Goal: Task Accomplishment & Management: Manage account settings

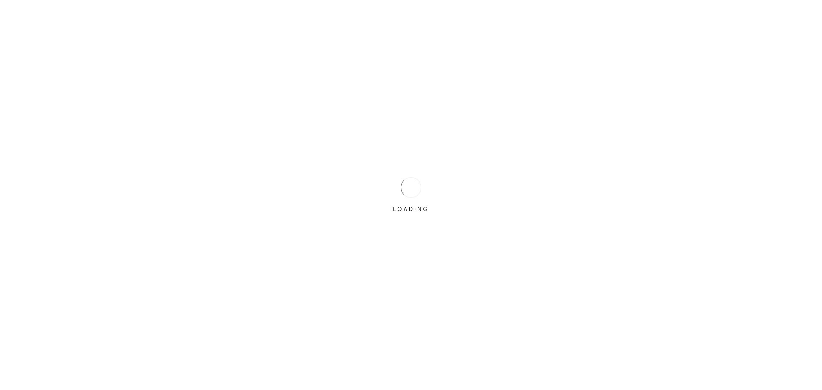
click at [380, 182] on div "LOADING" at bounding box center [411, 195] width 822 height 390
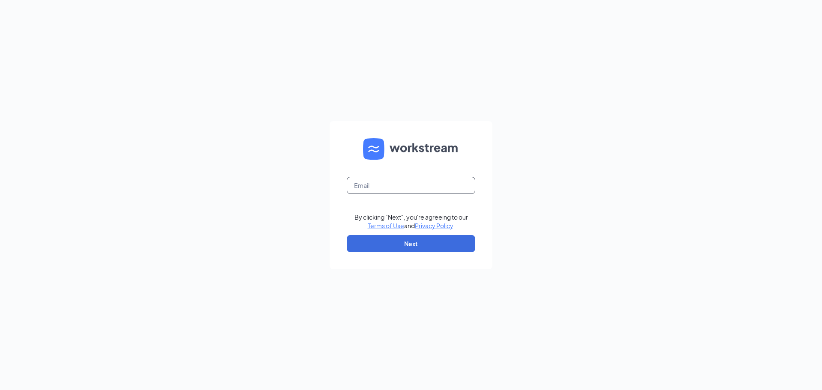
click at [379, 187] on input "text" at bounding box center [411, 185] width 129 height 17
type input "[EMAIL_ADDRESS][DOMAIN_NAME]"
click at [367, 248] on button "Next" at bounding box center [411, 243] width 129 height 17
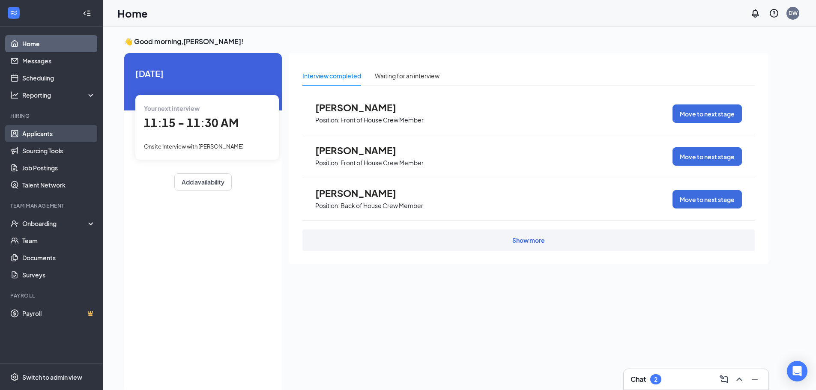
click at [62, 129] on link "Applicants" at bounding box center [58, 133] width 73 height 17
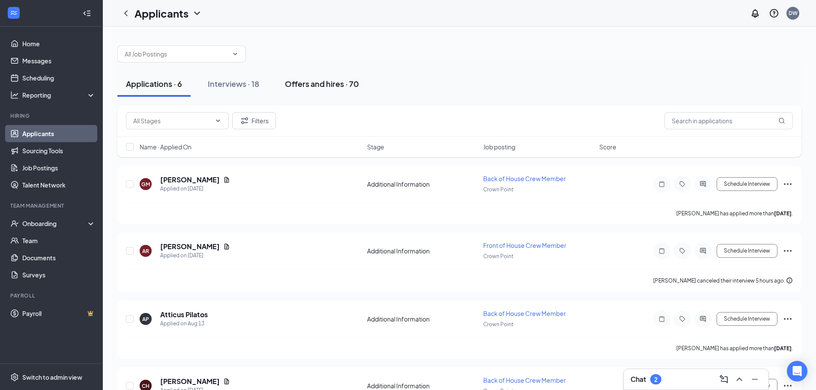
click at [305, 78] on div "Offers and hires · 70" at bounding box center [322, 83] width 74 height 11
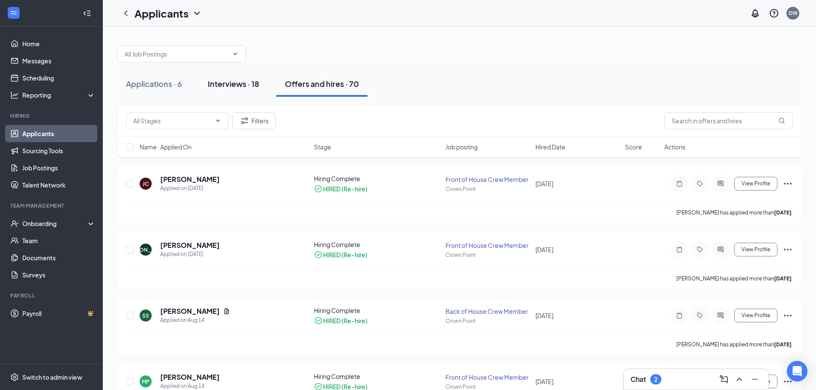
click at [238, 90] on button "Interviews · 18" at bounding box center [233, 84] width 69 height 26
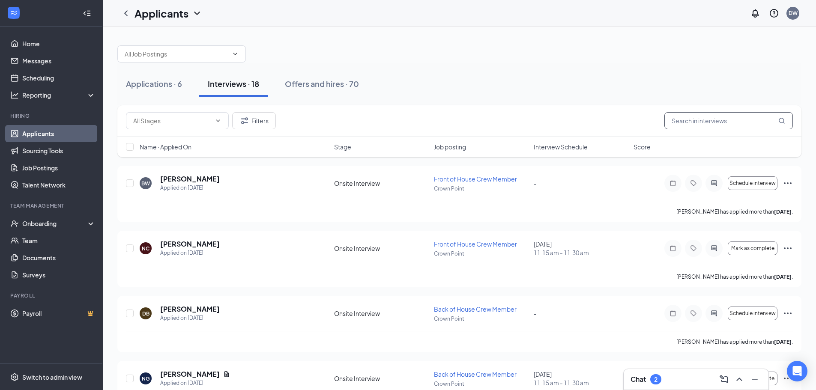
click at [697, 124] on input "text" at bounding box center [728, 120] width 129 height 17
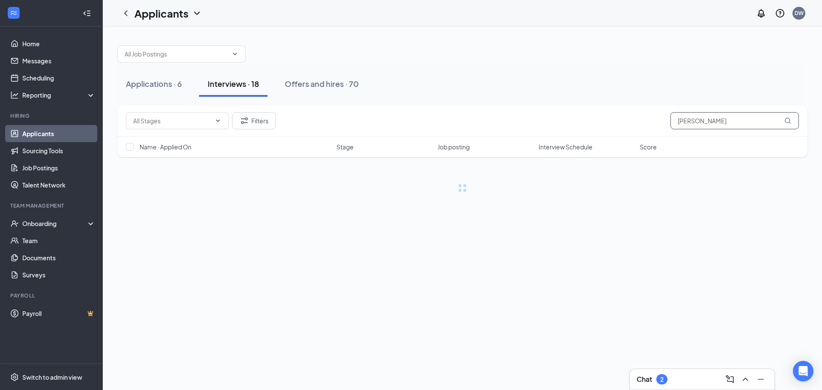
type input "[PERSON_NAME]"
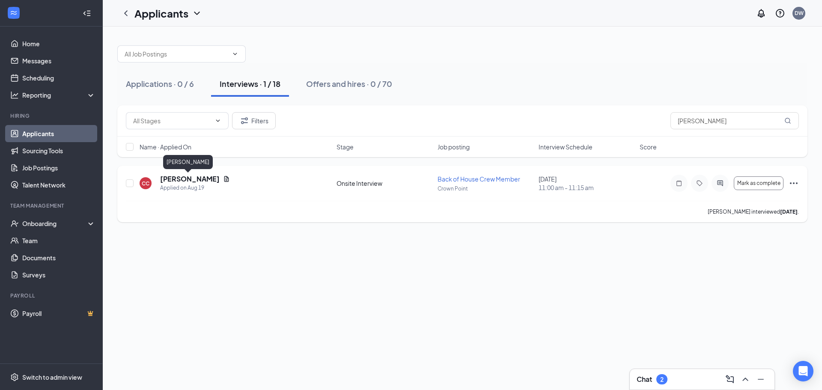
click at [194, 181] on h5 "[PERSON_NAME]" at bounding box center [190, 178] width 60 height 9
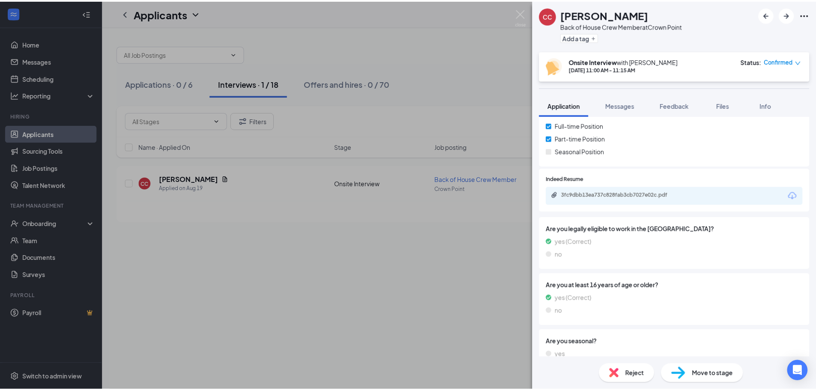
scroll to position [53, 0]
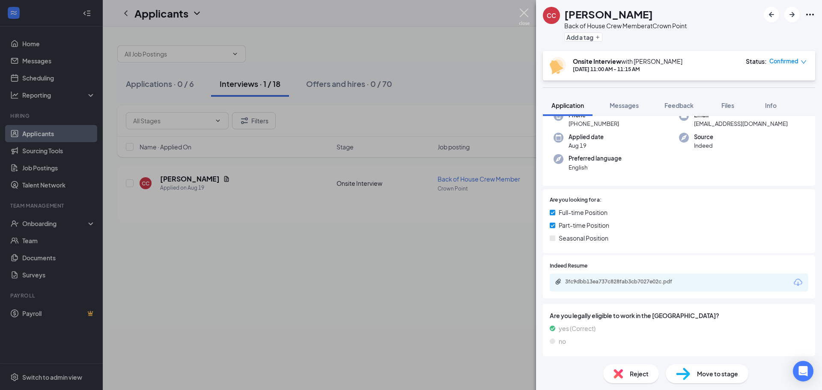
click at [526, 21] on img at bounding box center [524, 17] width 11 height 17
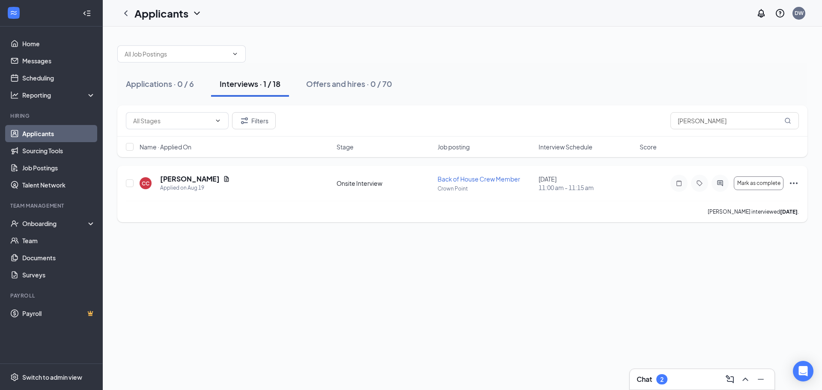
click at [795, 182] on icon "Ellipses" at bounding box center [794, 183] width 10 height 10
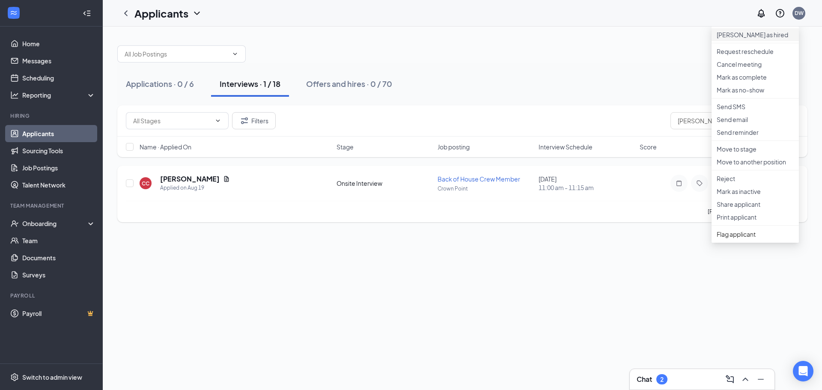
click at [752, 33] on li "[PERSON_NAME] as hired" at bounding box center [755, 34] width 87 height 13
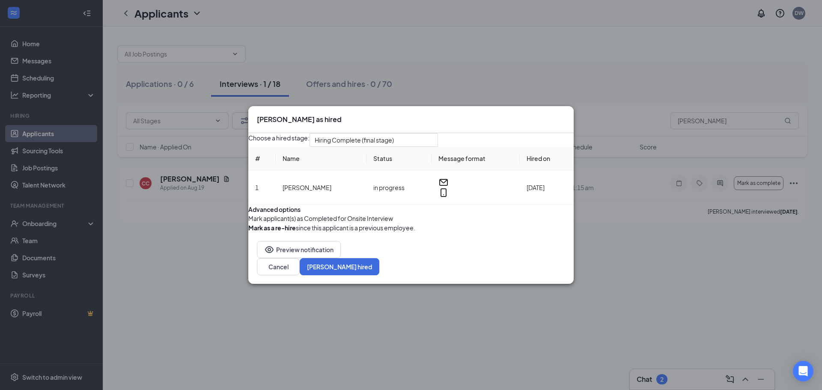
click at [248, 233] on button "button" at bounding box center [248, 227] width 0 height 9
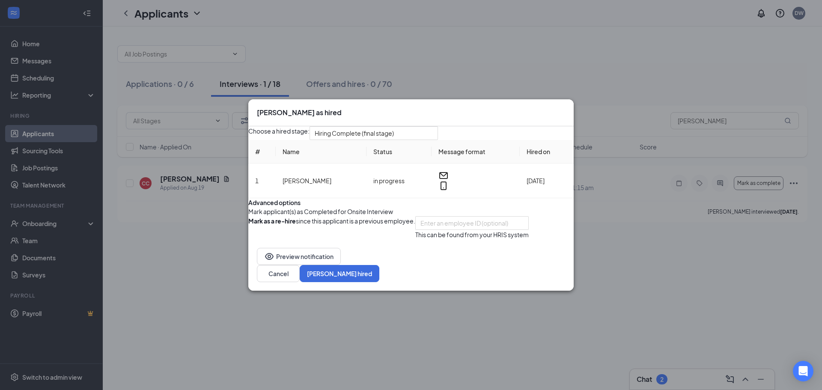
click at [248, 239] on button "button" at bounding box center [248, 227] width 0 height 23
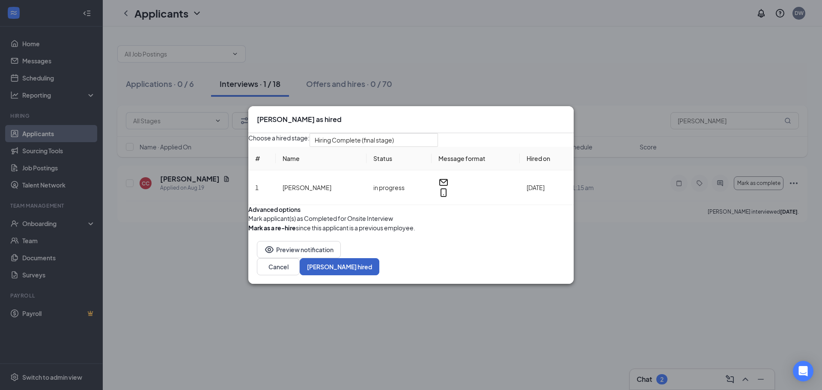
click at [380, 275] on button "[PERSON_NAME] hired" at bounding box center [340, 266] width 80 height 17
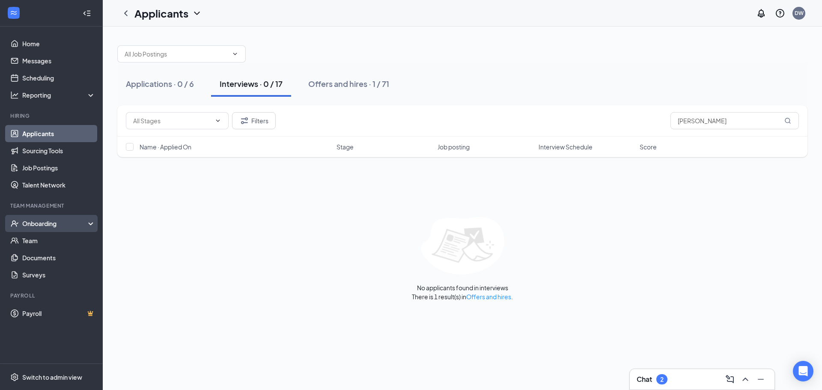
click at [48, 222] on div "Onboarding" at bounding box center [55, 223] width 66 height 9
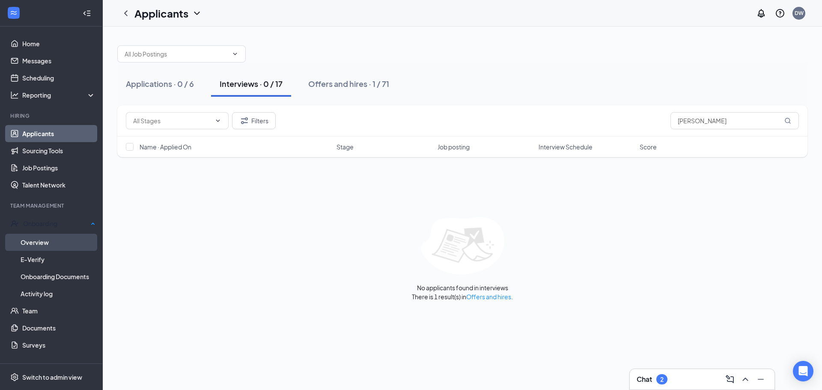
click at [46, 234] on link "Overview" at bounding box center [58, 242] width 75 height 17
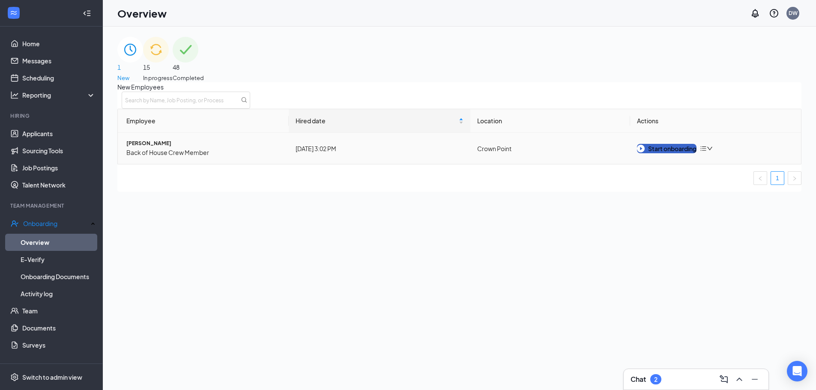
click at [679, 153] on button "Start onboarding" at bounding box center [667, 148] width 60 height 9
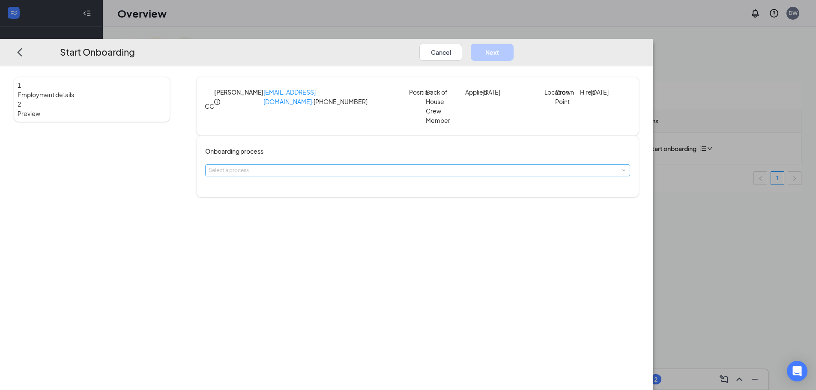
click at [363, 172] on div "Select a process" at bounding box center [416, 170] width 414 height 9
click at [341, 189] on span "General Onboarding" at bounding box center [315, 191] width 51 height 6
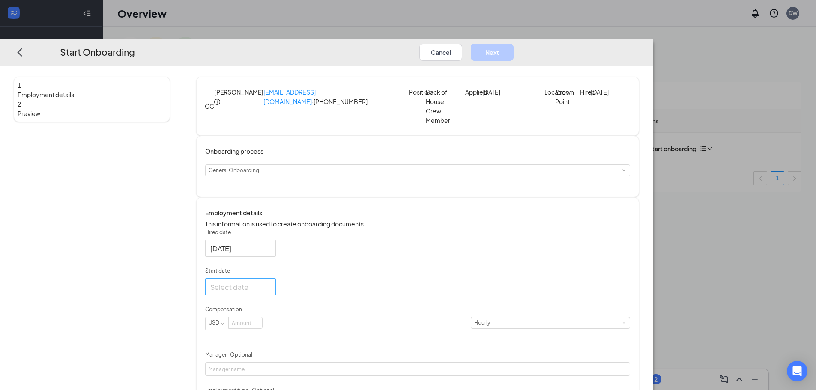
click at [271, 293] on div at bounding box center [240, 287] width 60 height 11
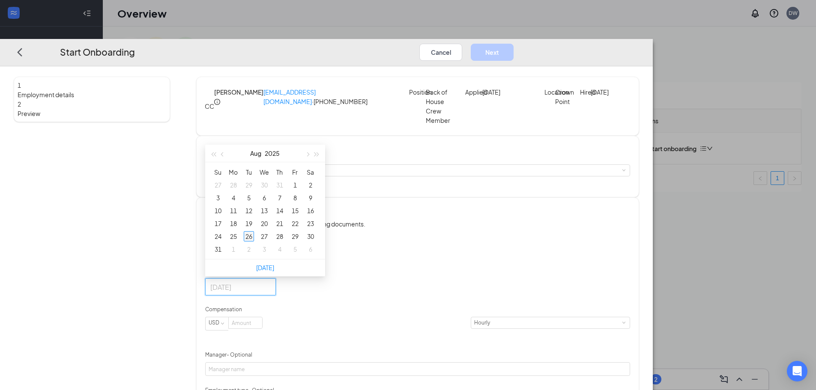
type input "[DATE]"
click at [254, 242] on div "26" at bounding box center [249, 236] width 10 height 10
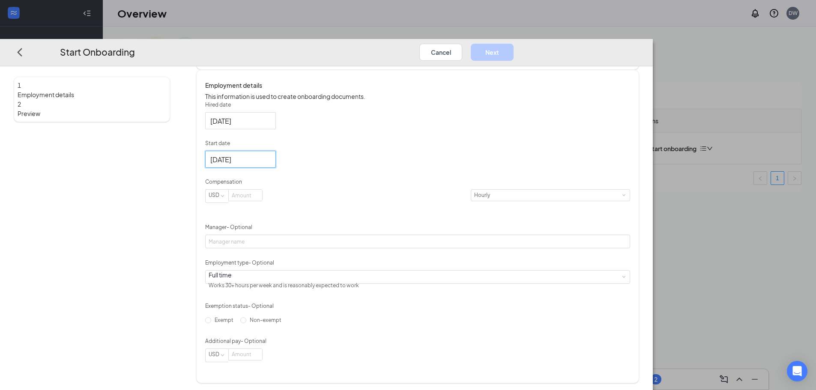
scroll to position [129, 0]
click at [262, 200] on input at bounding box center [245, 194] width 33 height 11
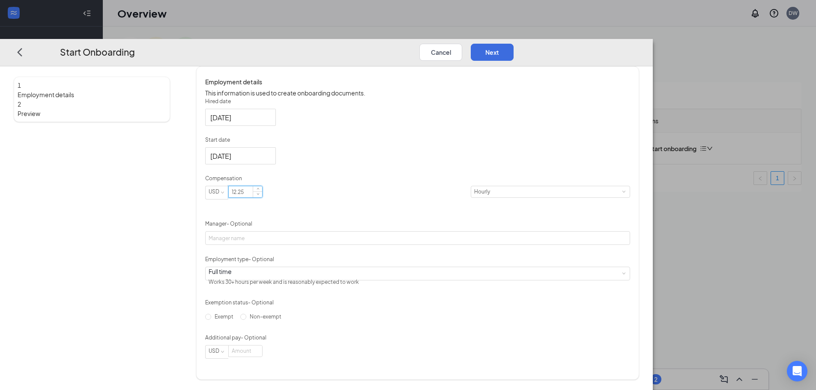
scroll to position [153, 0]
type input "12.25"
click at [285, 320] on span "Non-exempt" at bounding box center [265, 317] width 39 height 6
click at [246, 320] on input "Non-exempt" at bounding box center [243, 317] width 6 height 6
radio input "true"
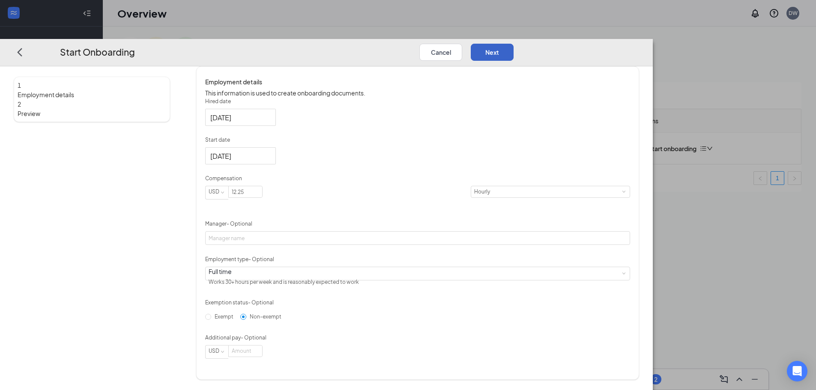
click at [514, 44] on button "Next" at bounding box center [492, 52] width 43 height 17
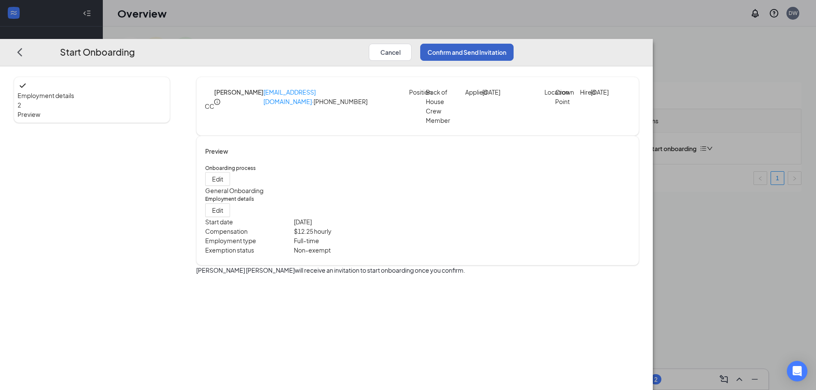
click at [514, 44] on button "Confirm and Send Invitation" at bounding box center [466, 52] width 93 height 17
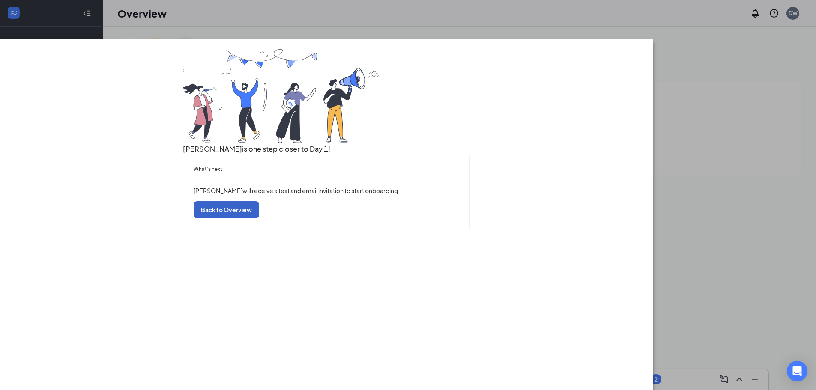
click at [259, 218] on button "Back to Overview" at bounding box center [227, 209] width 66 height 17
